Goal: Task Accomplishment & Management: Manage account settings

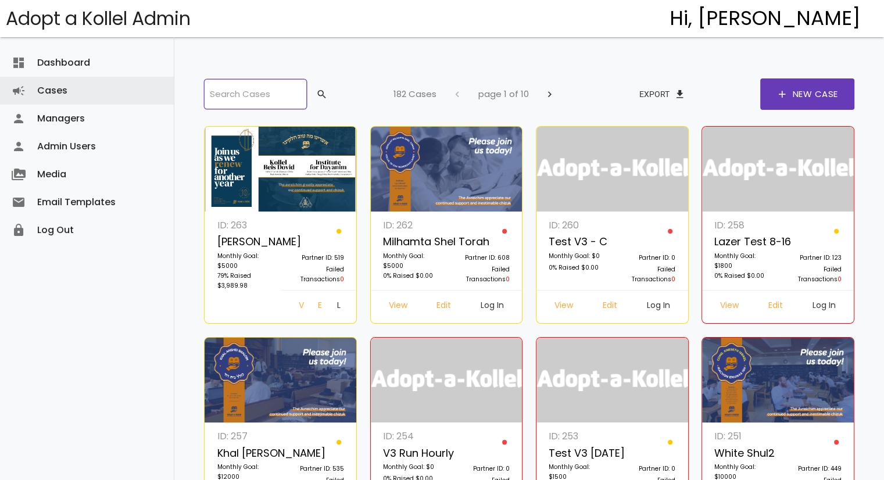
click at [241, 85] on input "search" at bounding box center [255, 94] width 102 height 30
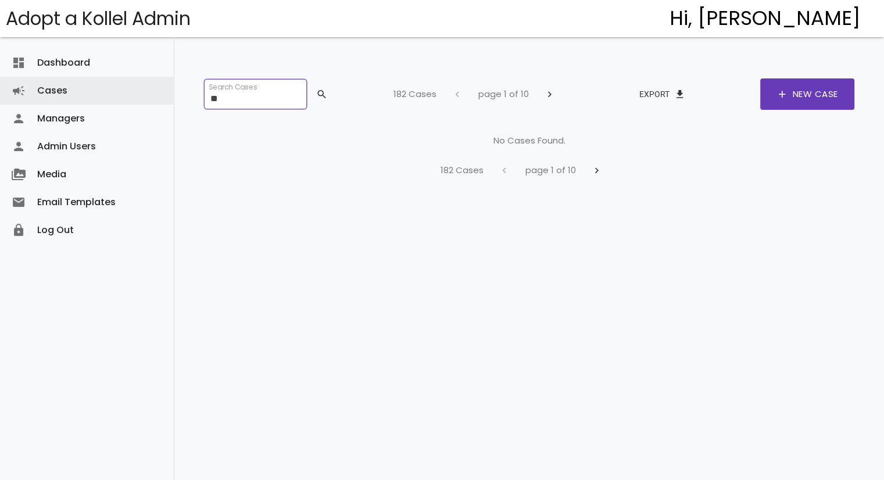
type input "*"
type input "***"
click at [335, 89] on button "search" at bounding box center [321, 94] width 28 height 21
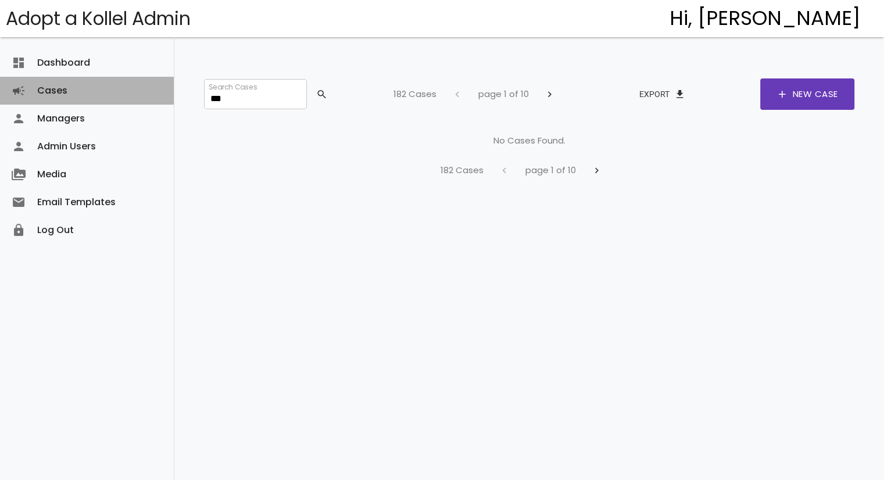
click at [41, 94] on link "Cases campaign" at bounding box center [87, 91] width 174 height 28
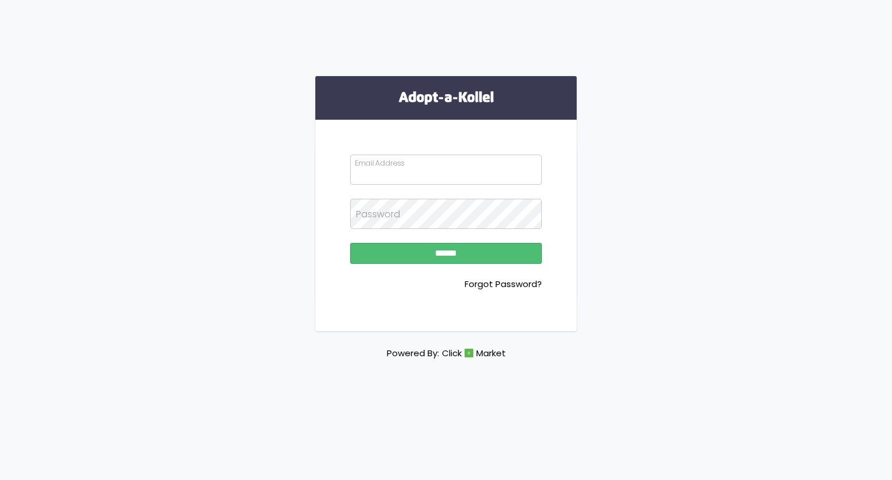
click at [449, 168] on input "Email Address" at bounding box center [446, 170] width 192 height 30
type input "**********"
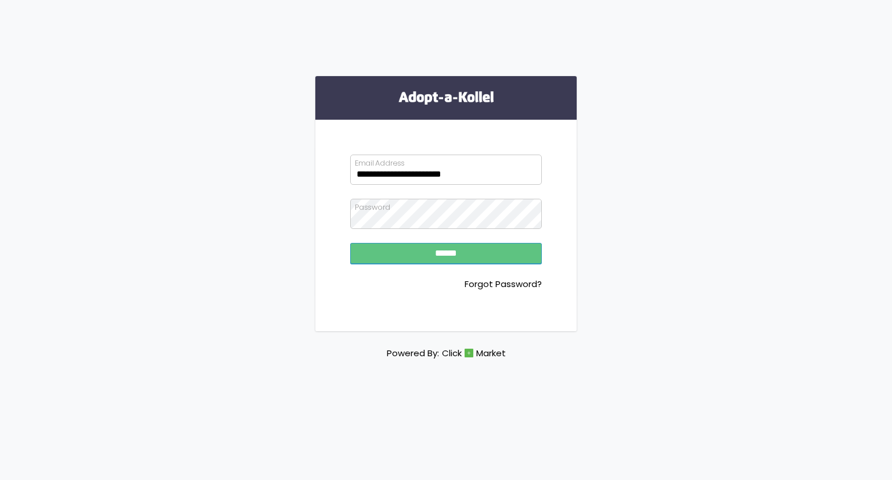
click at [425, 252] on input "******" at bounding box center [446, 253] width 192 height 21
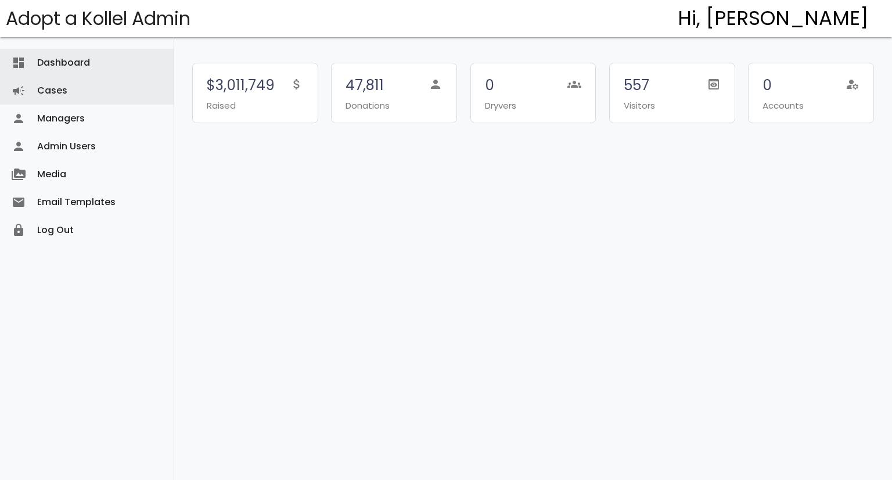
click at [61, 88] on link "Cases campaign" at bounding box center [87, 91] width 174 height 28
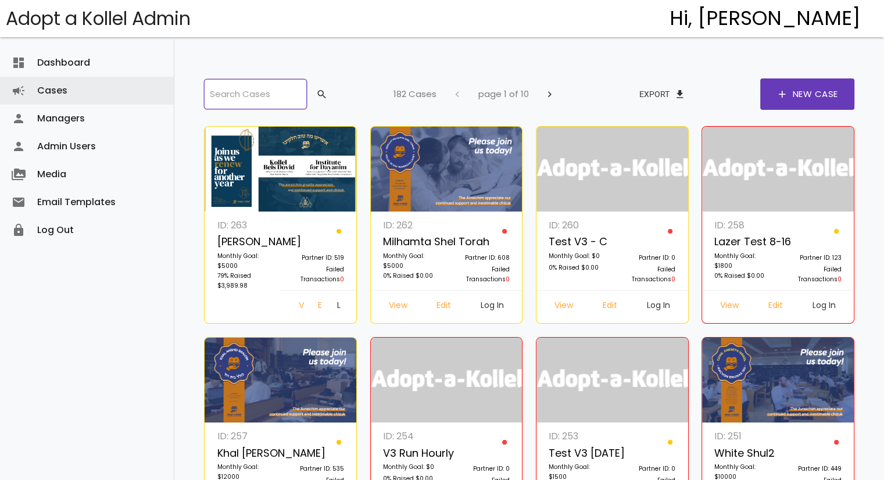
click at [224, 82] on input "search" at bounding box center [255, 94] width 102 height 30
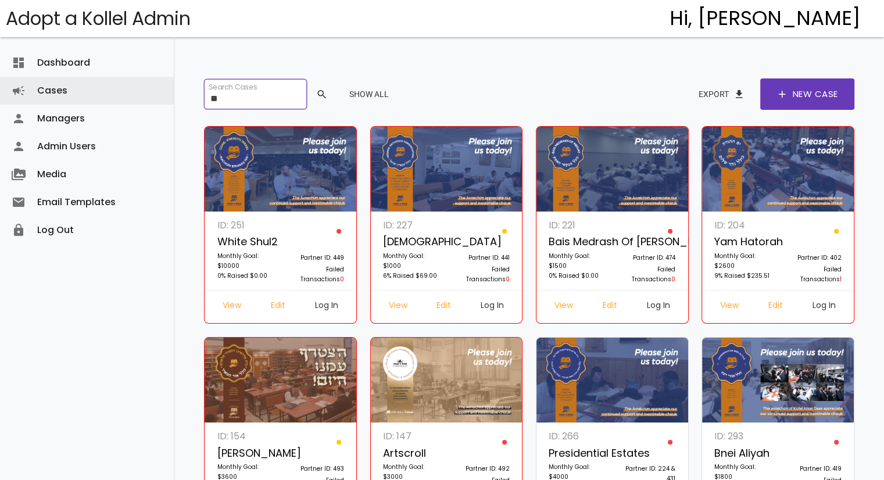
type input "***"
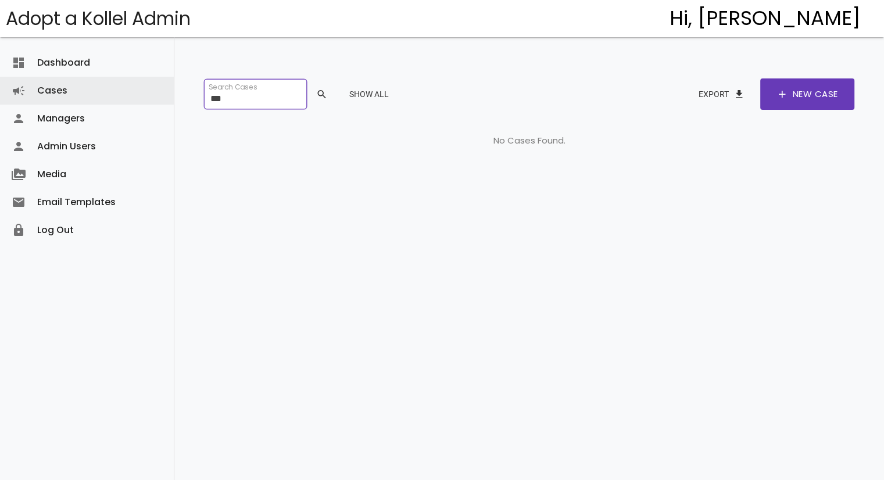
click at [237, 99] on input "***" at bounding box center [255, 94] width 102 height 30
click at [393, 92] on button "Show All" at bounding box center [369, 94] width 58 height 21
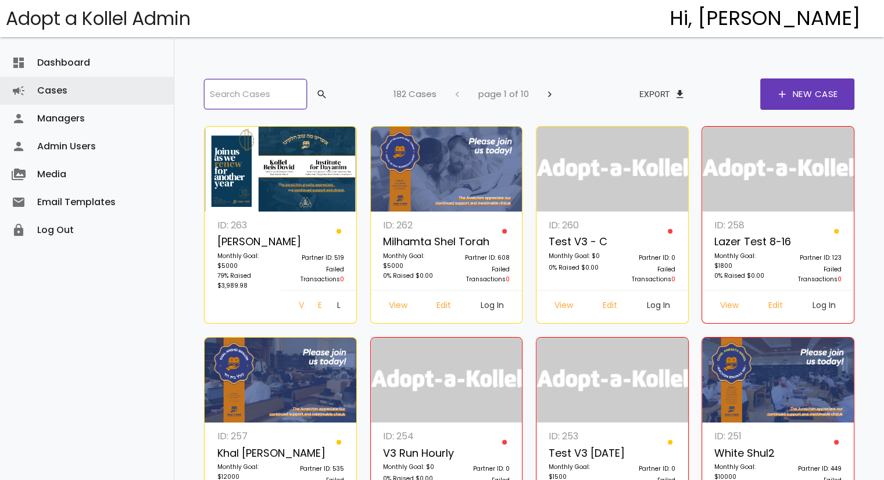
click at [258, 98] on input "search" at bounding box center [255, 94] width 102 height 30
type input "***"
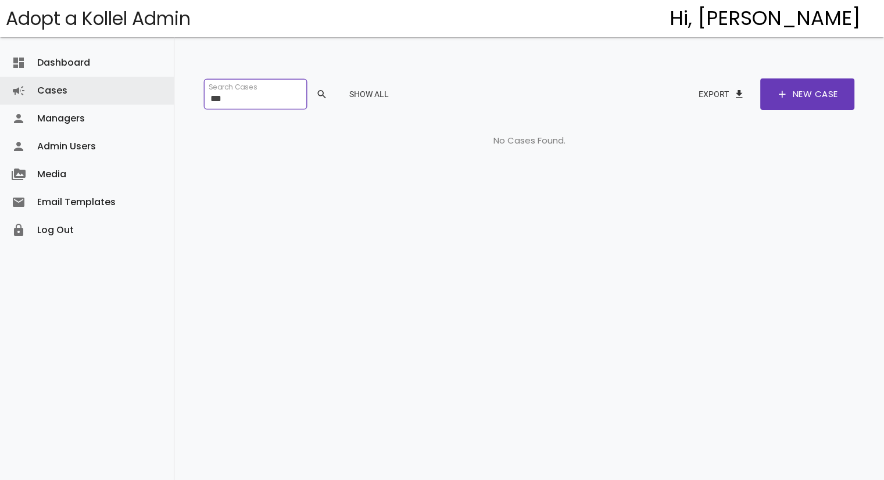
click at [258, 98] on input "***" at bounding box center [255, 94] width 102 height 30
click at [390, 91] on button "Show All" at bounding box center [369, 94] width 58 height 21
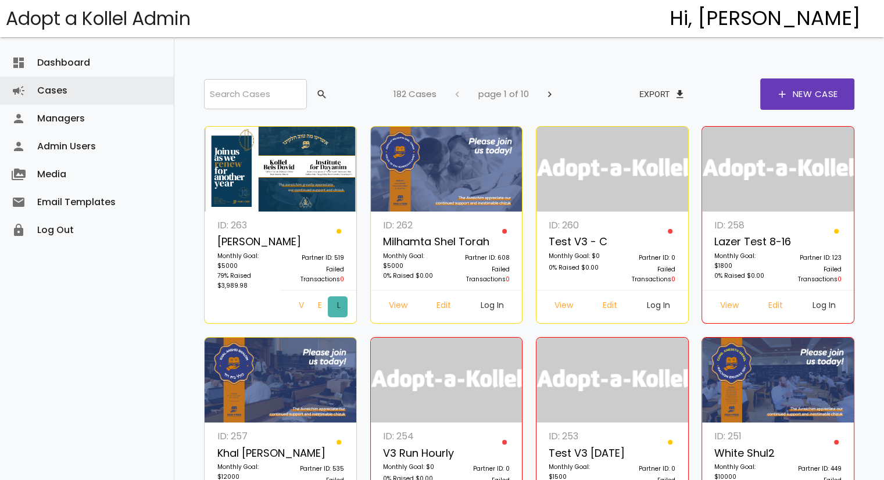
click at [336, 303] on link "Log In" at bounding box center [338, 306] width 20 height 21
click at [496, 309] on link "Log In" at bounding box center [492, 306] width 42 height 21
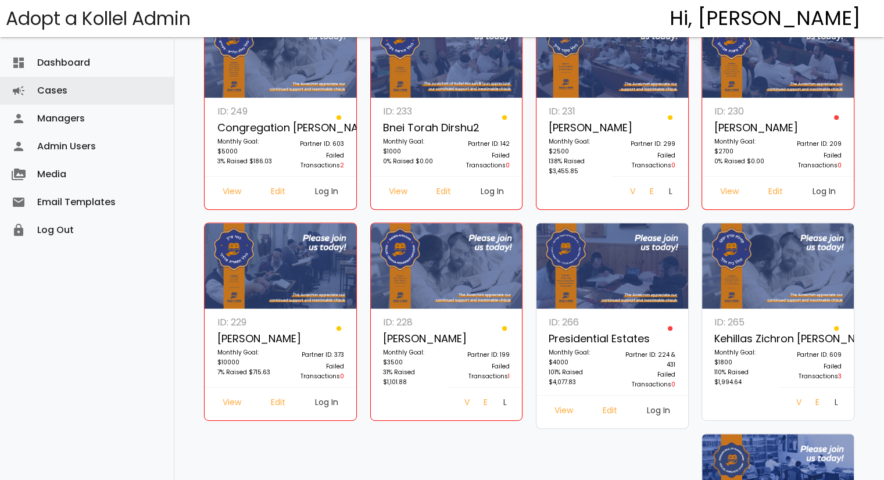
scroll to position [537, 0]
click at [661, 411] on link "Log In" at bounding box center [658, 411] width 42 height 21
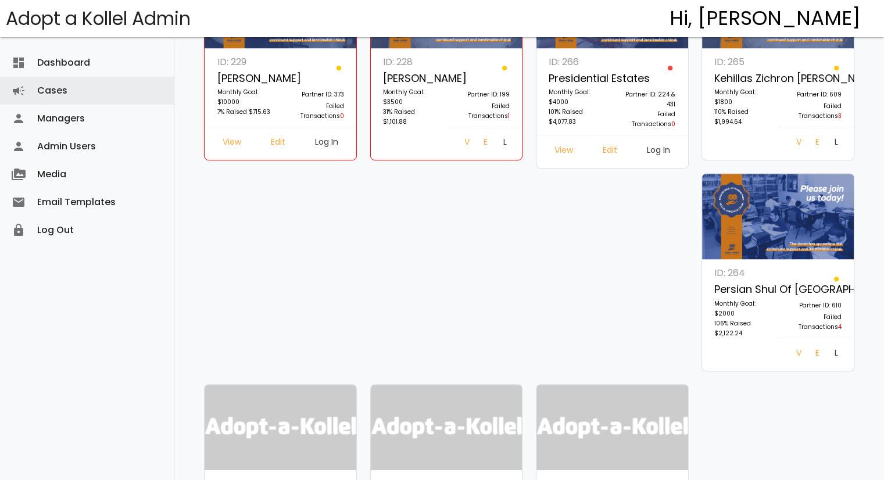
scroll to position [796, 0]
click at [831, 349] on link "Log In" at bounding box center [835, 355] width 20 height 21
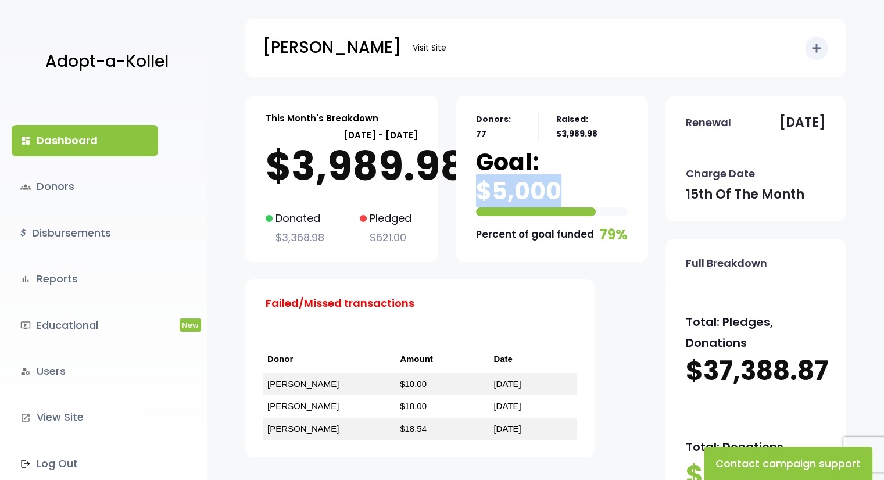
drag, startPoint x: 481, startPoint y: 181, endPoint x: 590, endPoint y: 196, distance: 110.2
click at [590, 196] on p "Goal: $5,000" at bounding box center [552, 177] width 152 height 58
click at [553, 182] on p "Goal: $5,000" at bounding box center [552, 177] width 152 height 58
drag, startPoint x: 553, startPoint y: 182, endPoint x: 525, endPoint y: 179, distance: 28.0
click at [525, 179] on p "Goal: $5,000" at bounding box center [552, 177] width 152 height 58
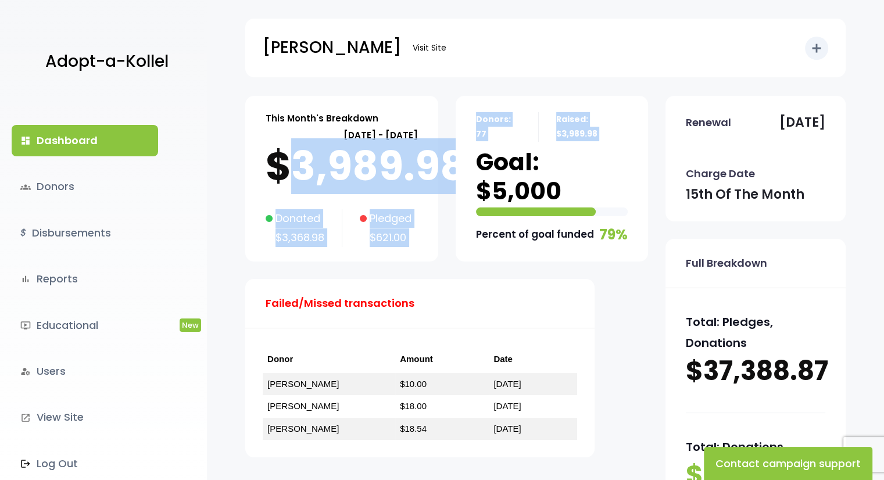
drag, startPoint x: 297, startPoint y: 156, endPoint x: 487, endPoint y: 165, distance: 190.8
click at [487, 165] on div "This Month's Breakdown August 15 - September 14 $3,989.98 Donated $3,368.98 Ple…" at bounding box center [446, 285] width 403 height 379
click at [418, 168] on p "$3,989.98" at bounding box center [342, 166] width 152 height 46
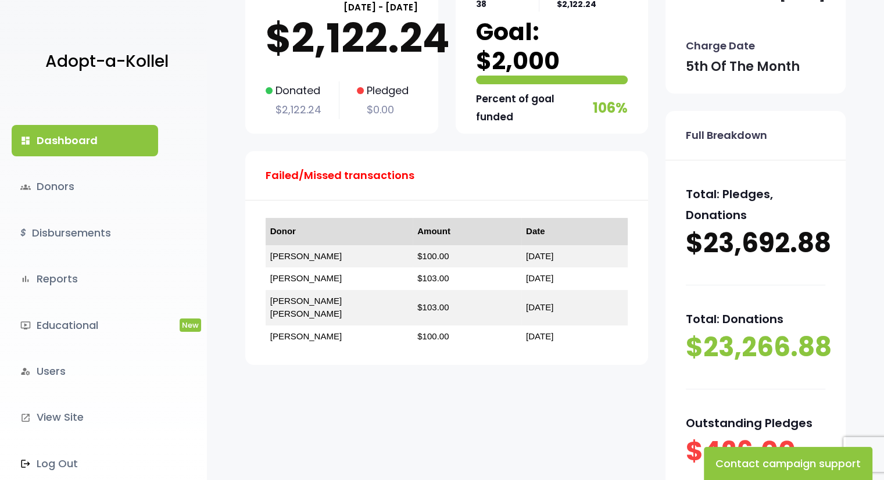
scroll to position [129, 0]
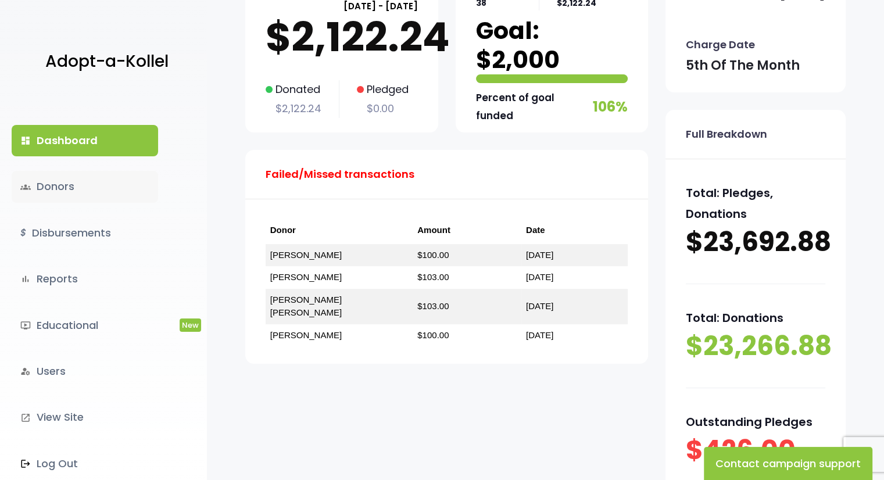
click at [74, 184] on link "groups Donors" at bounding box center [85, 186] width 146 height 31
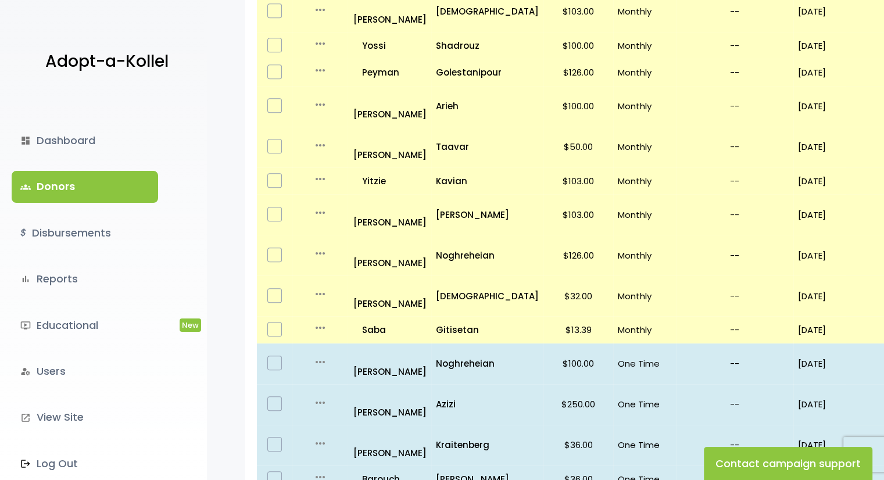
scroll to position [728, 0]
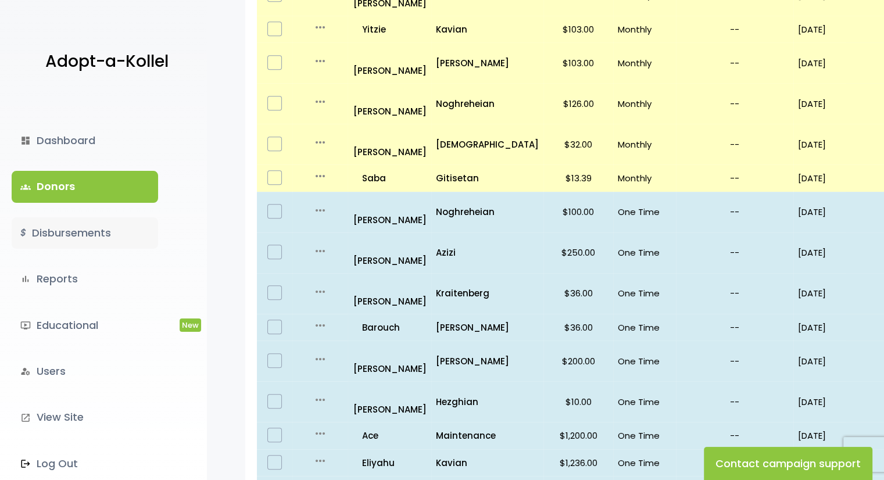
click at [101, 232] on link "$ Disbursements" at bounding box center [85, 232] width 146 height 31
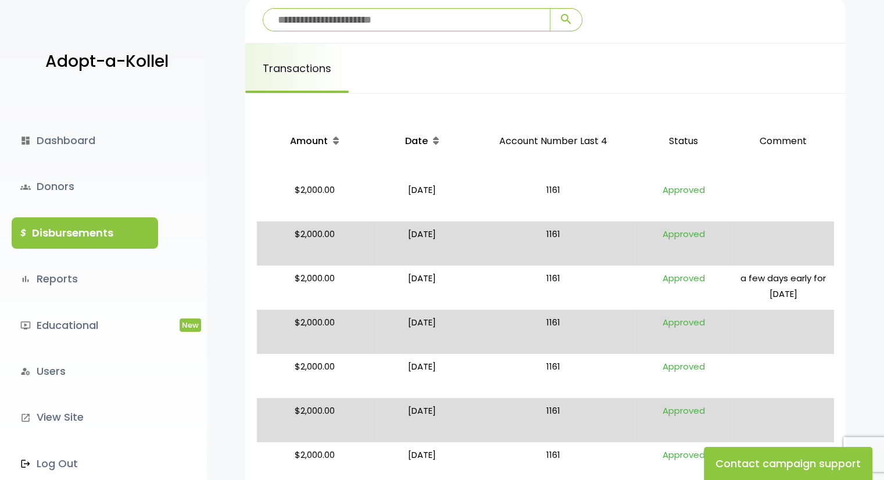
scroll to position [205, 0]
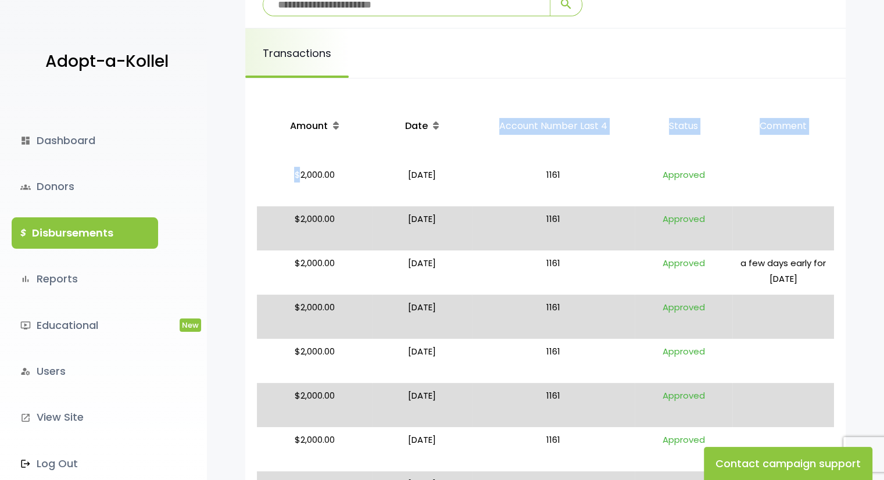
drag, startPoint x: 365, startPoint y: 171, endPoint x: 433, endPoint y: 157, distance: 69.4
click at [433, 157] on table "Amount Date Account Number Last 4 Status Comment $2,000.00 [DATE] 1161 Approved…" at bounding box center [545, 325] width 577 height 470
click at [339, 192] on p "$2,000.00" at bounding box center [314, 184] width 106 height 35
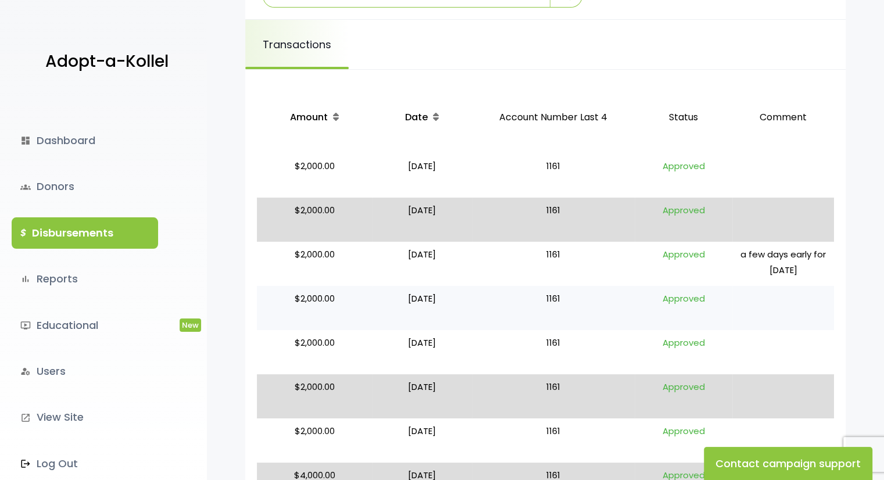
scroll to position [207, 0]
